Goal: Task Accomplishment & Management: Use online tool/utility

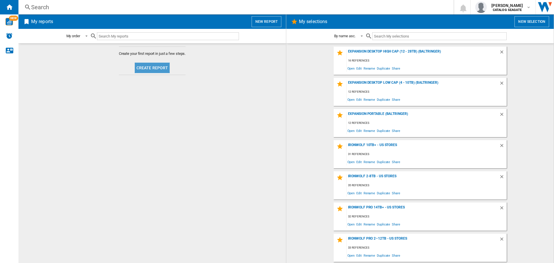
click at [156, 65] on button "Create report" at bounding box center [152, 68] width 35 height 10
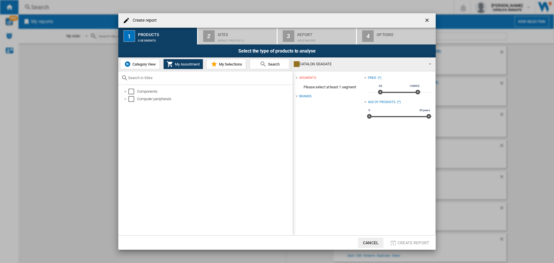
click at [426, 19] on ng-md-icon "getI18NText('BUTTONS.CLOSE_DIALOG')" at bounding box center [427, 20] width 7 height 7
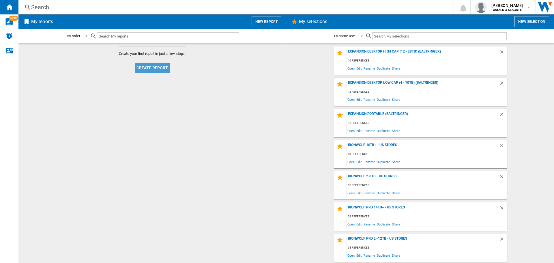
click at [150, 69] on button "Create report" at bounding box center [152, 68] width 35 height 10
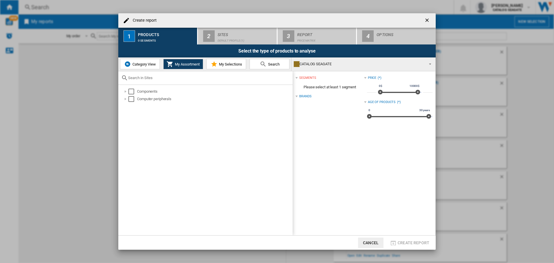
click at [139, 65] on span "Category View" at bounding box center [143, 64] width 25 height 4
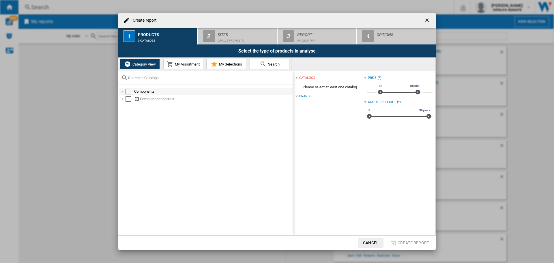
click at [129, 93] on div "Select" at bounding box center [128, 92] width 6 height 6
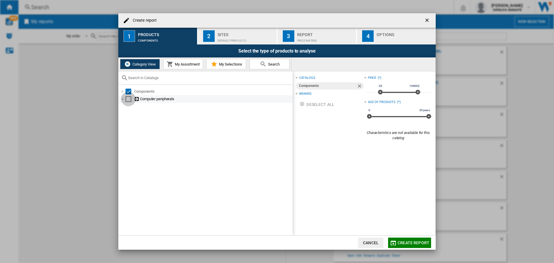
click at [129, 99] on div "Select" at bounding box center [128, 99] width 6 height 6
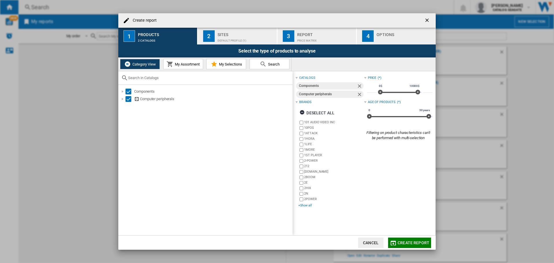
click at [304, 205] on div "+Show all" at bounding box center [330, 205] width 65 height 4
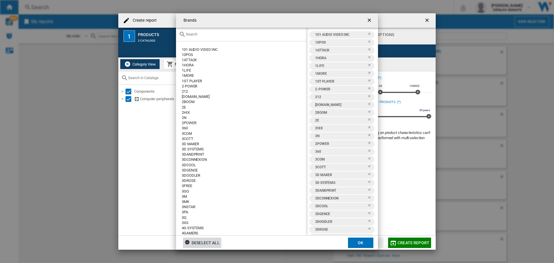
click at [208, 243] on div "Deselect all" at bounding box center [202, 242] width 35 height 10
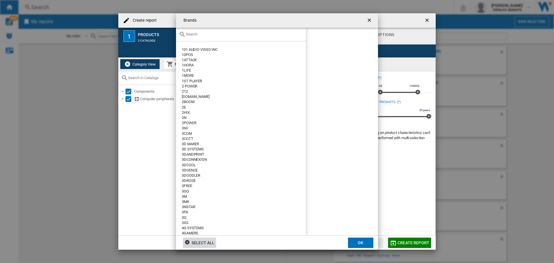
click at [200, 33] on input "text" at bounding box center [244, 34] width 117 height 4
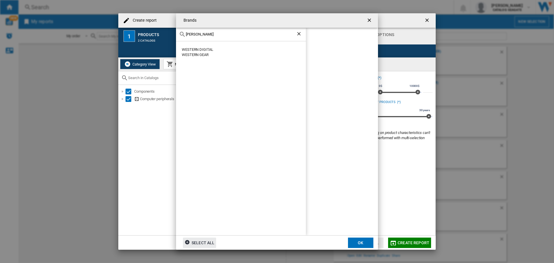
click at [200, 49] on div "WESTERN DIGITAL" at bounding box center [244, 49] width 124 height 5
click at [360, 240] on button "OK" at bounding box center [360, 242] width 25 height 10
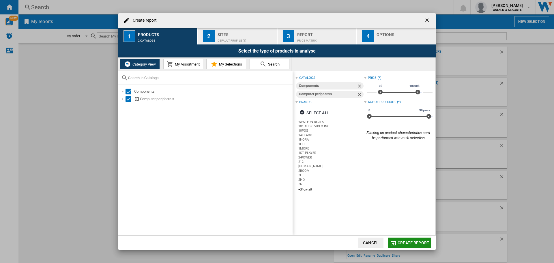
click at [410, 243] on span "Create report" at bounding box center [413, 242] width 32 height 5
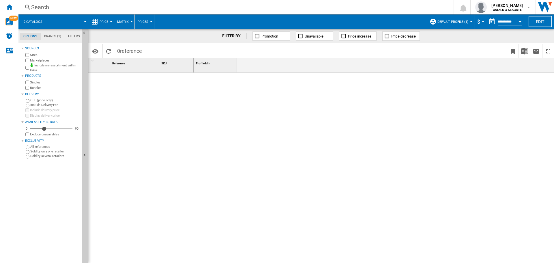
click at [462, 21] on span "Default profile (1)" at bounding box center [452, 22] width 31 height 4
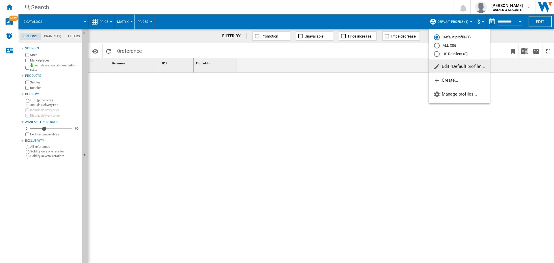
click at [452, 53] on md-radio-button "US Retailers (8)" at bounding box center [459, 53] width 51 height 5
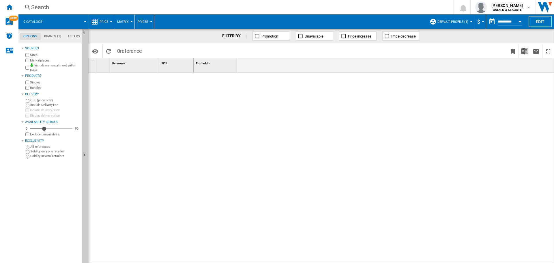
click at [452, 53] on span at bounding box center [416, 51] width 181 height 14
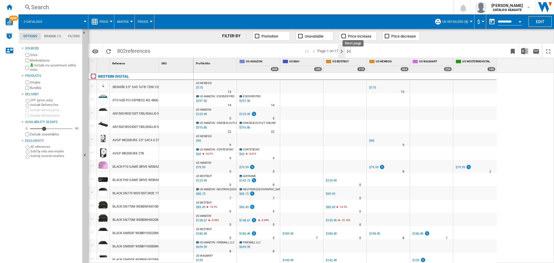
click at [341, 52] on ng-md-icon "Next page" at bounding box center [341, 51] width 7 height 7
click at [342, 52] on ng-md-icon "Next page" at bounding box center [341, 51] width 7 height 7
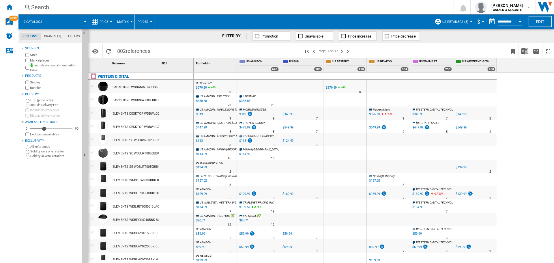
click at [461, 20] on span "US Retailers (8)" at bounding box center [455, 22] width 26 height 4
click at [362, 10] on md-backdrop at bounding box center [277, 131] width 554 height 263
click at [339, 7] on div "Search" at bounding box center [234, 7] width 407 height 8
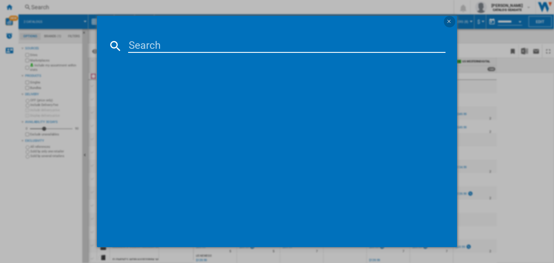
click at [450, 19] on ng-md-icon "getI18NText('BUTTONS.CLOSE_DIALOG')" at bounding box center [449, 21] width 7 height 7
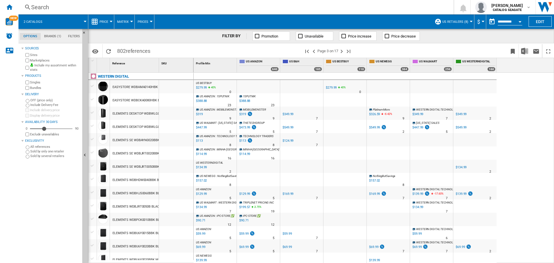
click at [411, 8] on div "Search" at bounding box center [234, 7] width 407 height 8
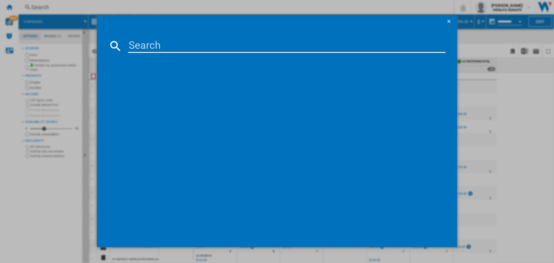
click at [451, 19] on ng-md-icon "getI18NText('BUTTONS.CLOSE_DIALOG')" at bounding box center [449, 21] width 7 height 7
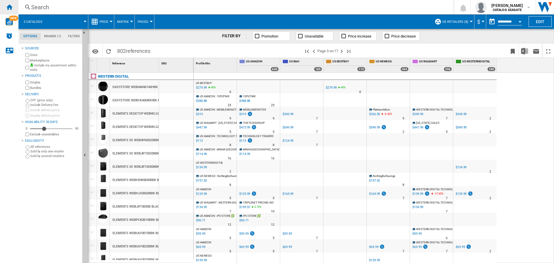
click at [8, 7] on ng-md-icon "Home" at bounding box center [9, 6] width 7 height 7
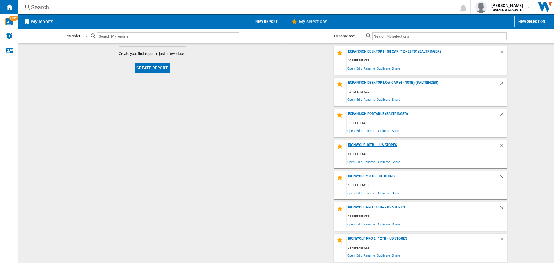
click at [379, 144] on div "IronWolf 10TB+ - US Stores" at bounding box center [422, 147] width 153 height 8
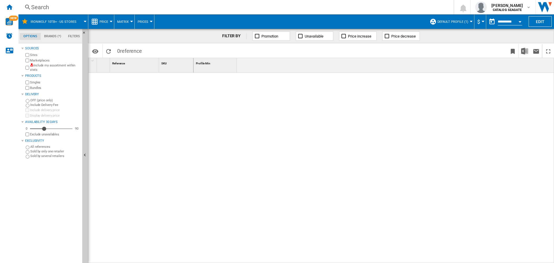
click at [41, 66] on label "Include my assortment within stats" at bounding box center [55, 67] width 50 height 9
click at [454, 23] on span "Default profile (1)" at bounding box center [452, 22] width 31 height 4
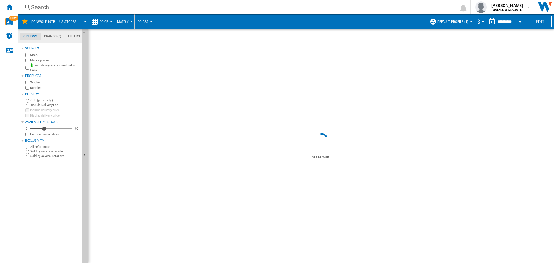
click at [452, 53] on span at bounding box center [416, 51] width 181 height 14
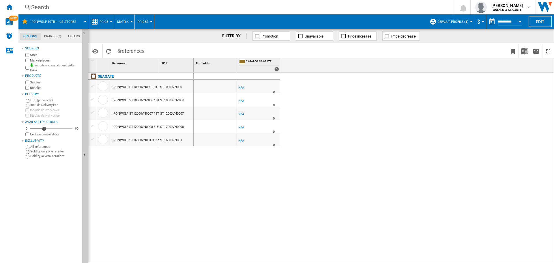
click at [454, 22] on span "Default profile (1)" at bounding box center [452, 22] width 31 height 4
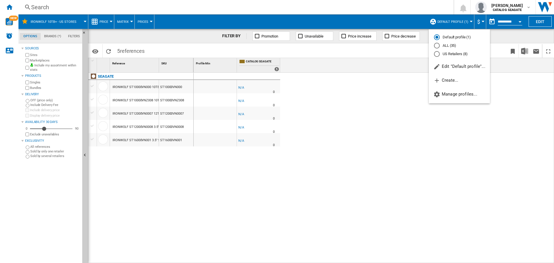
click at [445, 53] on md-radio-button "US Retailers (8)" at bounding box center [459, 53] width 51 height 5
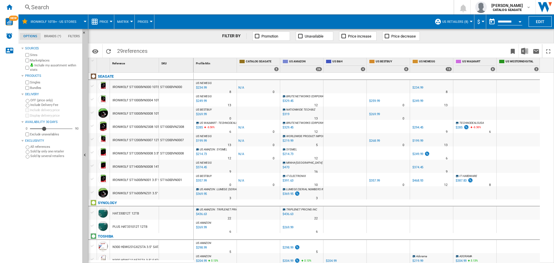
click at [448, 20] on span "US Retailers (8)" at bounding box center [455, 22] width 26 height 4
click at [368, 10] on md-backdrop at bounding box center [277, 131] width 554 height 263
click at [462, 23] on span "US Retailers (8)" at bounding box center [455, 22] width 26 height 4
click at [251, 9] on md-backdrop at bounding box center [277, 131] width 554 height 263
click at [254, 12] on div "Search Search 0 [PERSON_NAME] CATALOG [GEOGRAPHIC_DATA] CATALOG [GEOGRAPHIC_DAT…" at bounding box center [285, 7] width 535 height 14
